Goal: Navigation & Orientation: Find specific page/section

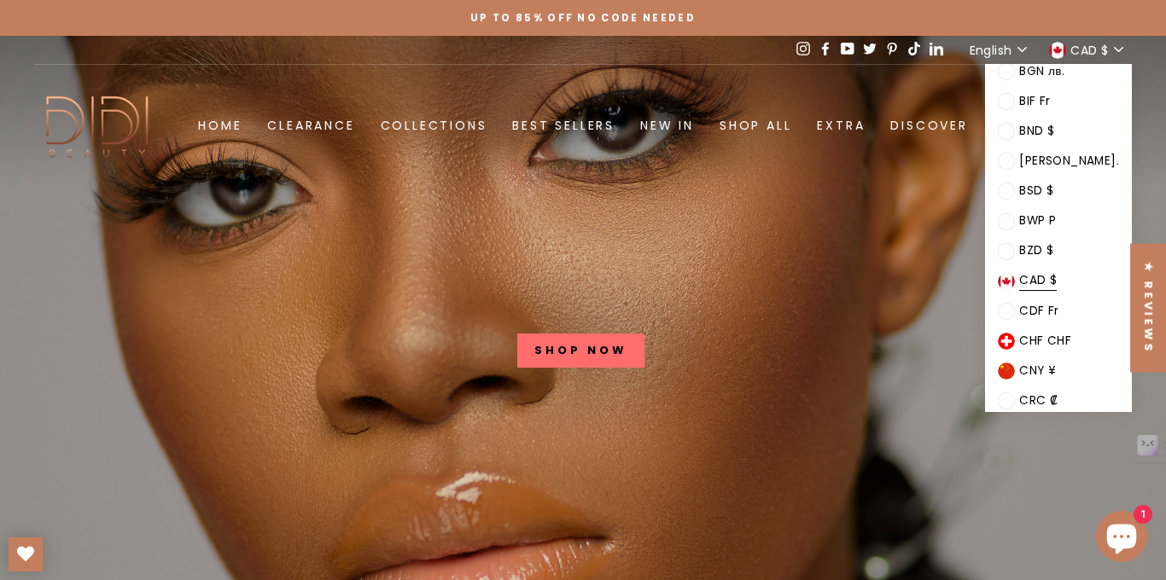
scroll to position [313, 0]
click at [1057, 279] on link "CAD $" at bounding box center [1027, 283] width 59 height 16
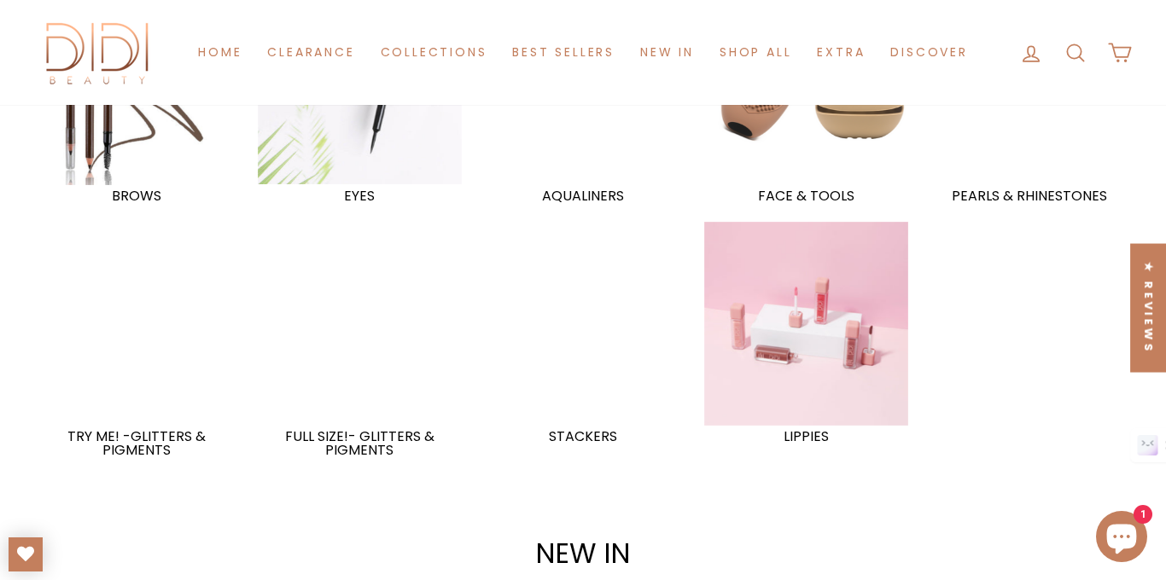
scroll to position [1212, 0]
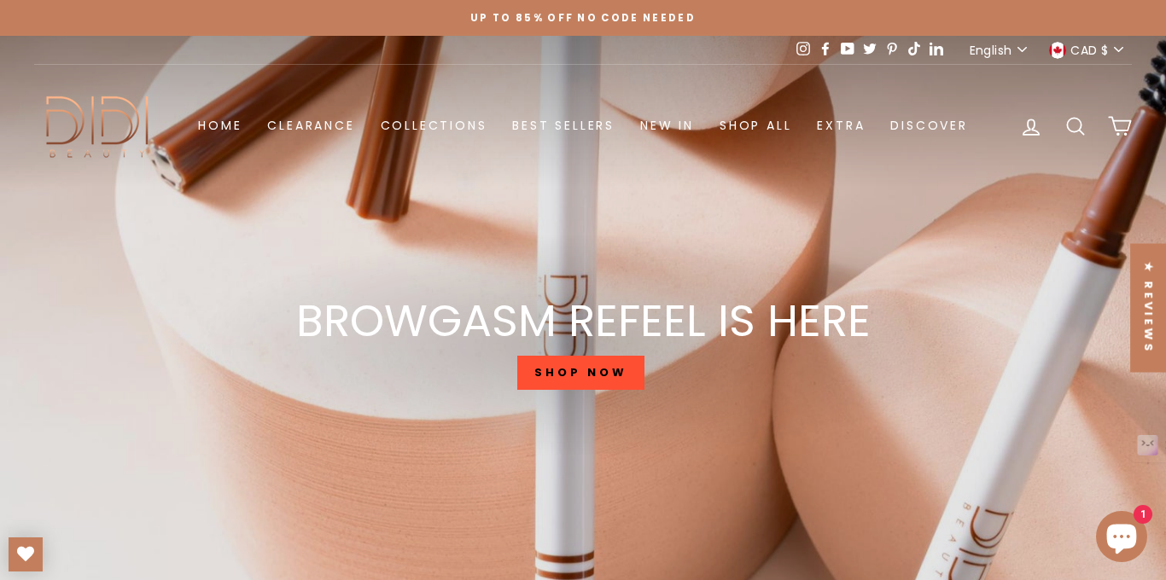
click at [1117, 52] on button "CAD $" at bounding box center [1088, 50] width 88 height 28
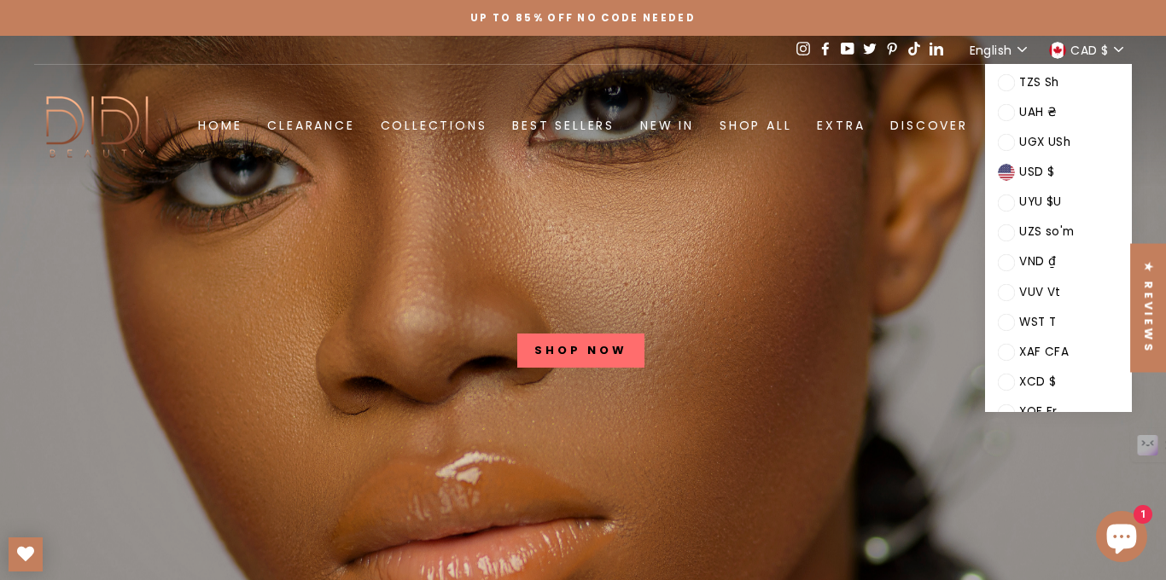
scroll to position [2675, 0]
click at [1054, 173] on span "USD $" at bounding box center [1036, 171] width 35 height 20
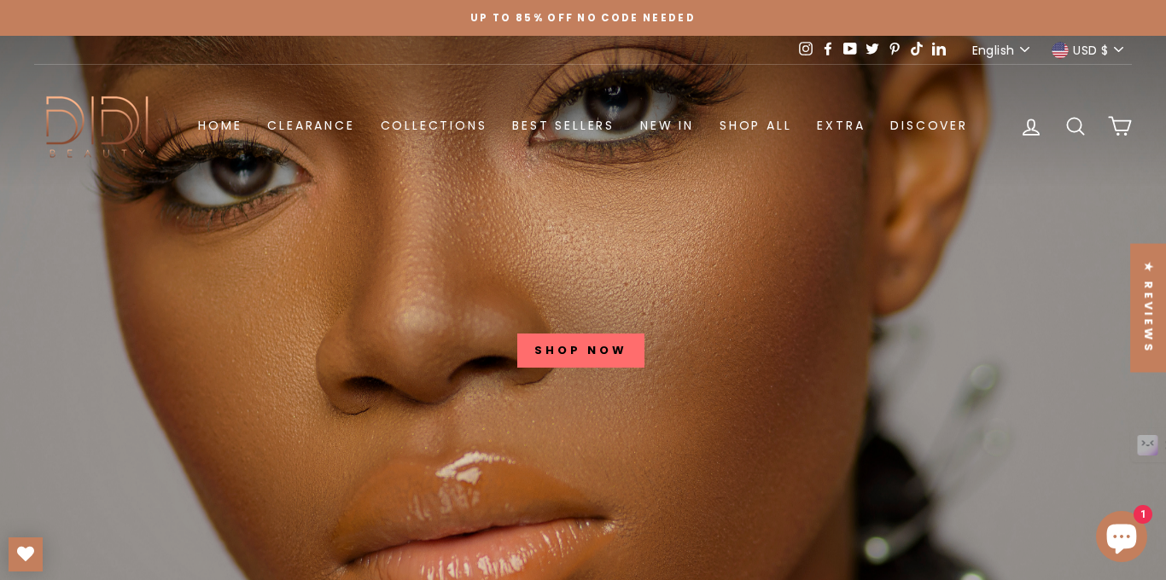
click at [1104, 49] on span "USD $" at bounding box center [1090, 50] width 35 height 19
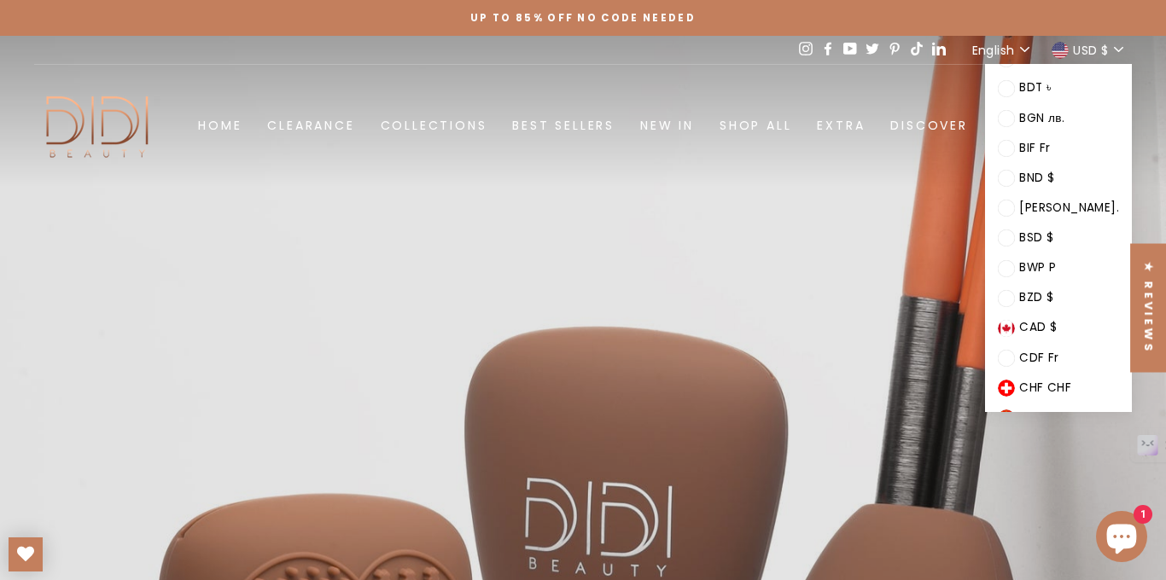
scroll to position [270, 0]
click at [1015, 324] on span at bounding box center [1006, 326] width 17 height 17
